Goal: Task Accomplishment & Management: Complete application form

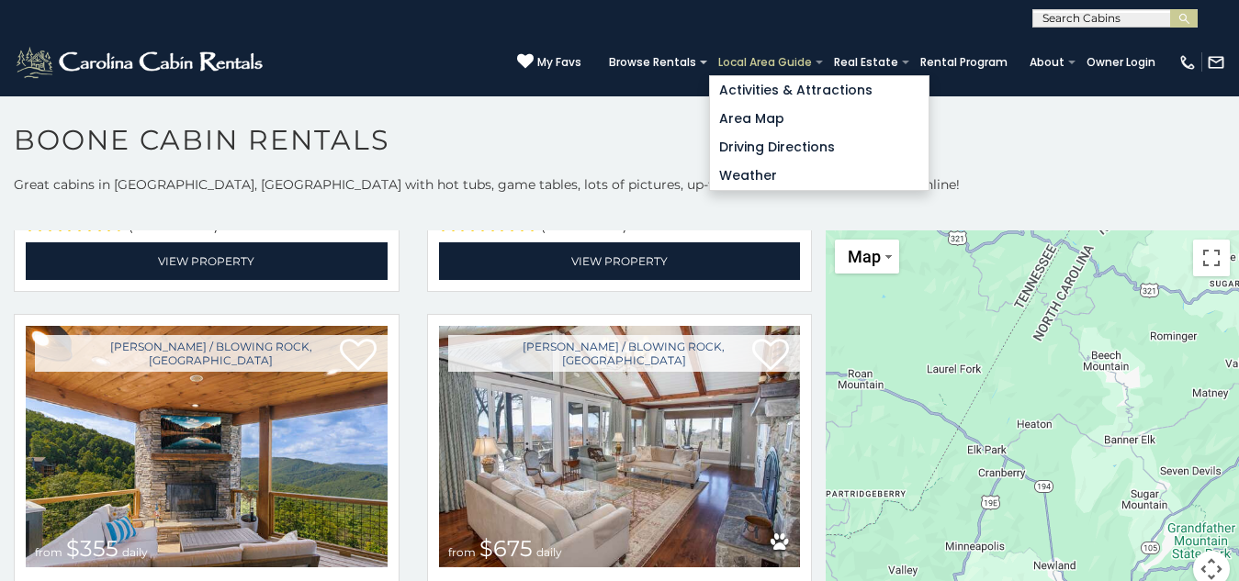
scroll to position [10, 0]
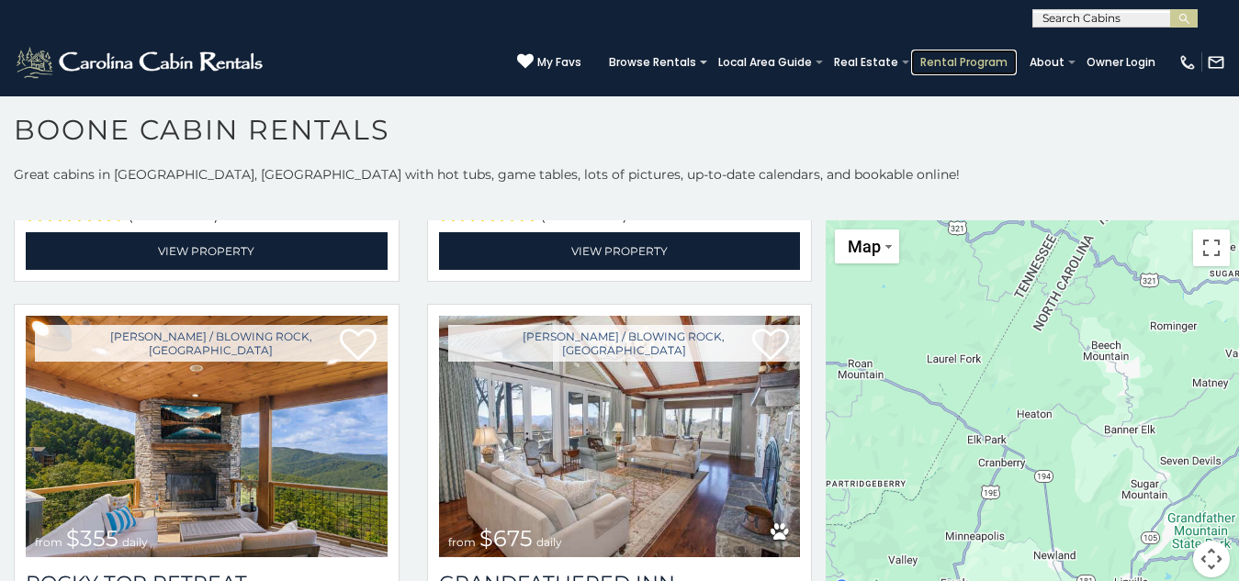
click at [911, 50] on link "Rental Program" at bounding box center [964, 63] width 106 height 26
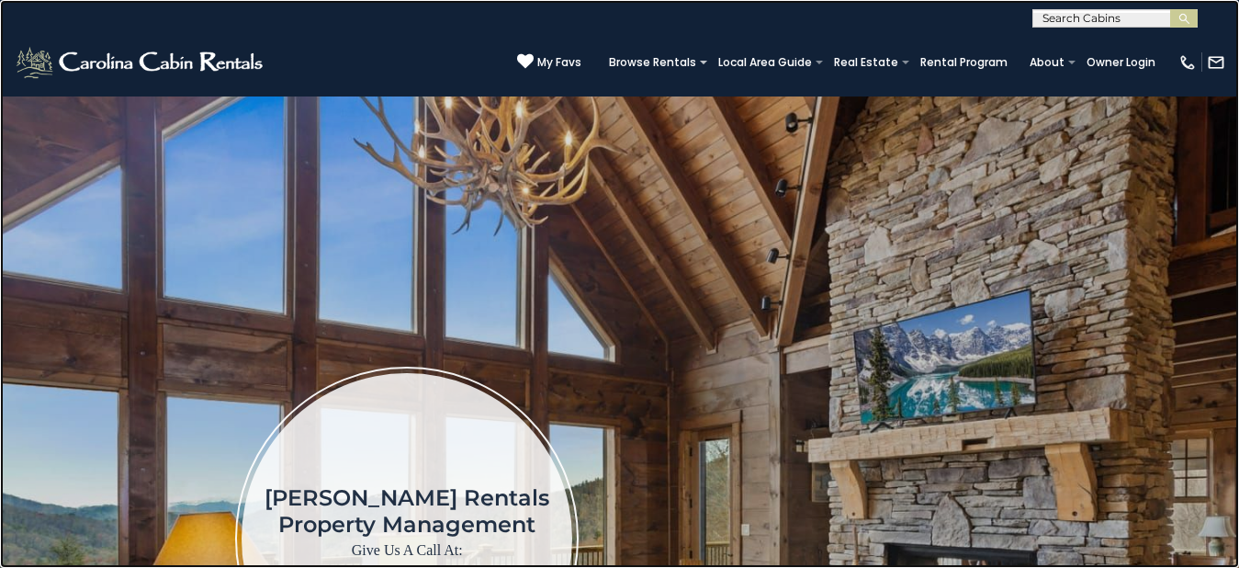
click at [452, 254] on link at bounding box center [619, 284] width 1239 height 568
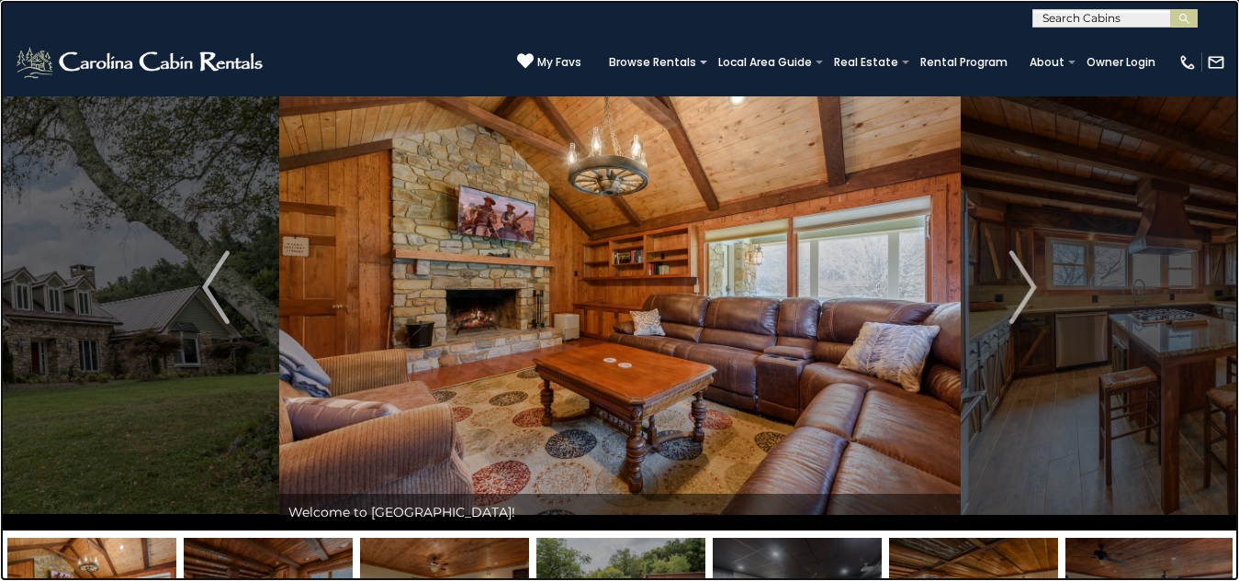
scroll to position [10, 0]
